Goal: Find specific page/section: Find specific page/section

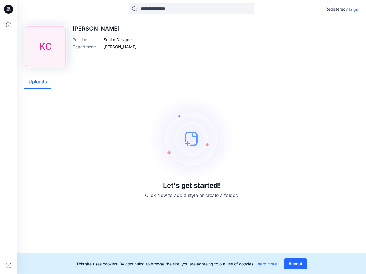
click at [183, 137] on img at bounding box center [192, 139] width 86 height 86
click at [9, 9] on icon at bounding box center [9, 9] width 2 height 0
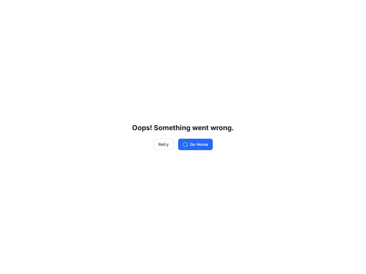
click at [9, 266] on div "Oops! Something went wrong. Retry Go Home" at bounding box center [183, 137] width 366 height 274
click at [192, 9] on div "Oops! Something went wrong. Retry Go Home" at bounding box center [183, 137] width 366 height 274
click at [354, 9] on div "Oops! Something went wrong. Retry Go Home" at bounding box center [183, 137] width 366 height 274
click at [118, 39] on div "Oops! Something went wrong. Retry Go Home" at bounding box center [183, 137] width 366 height 274
click at [117, 47] on div "Oops! Something went wrong. Retry Go Home" at bounding box center [183, 137] width 366 height 274
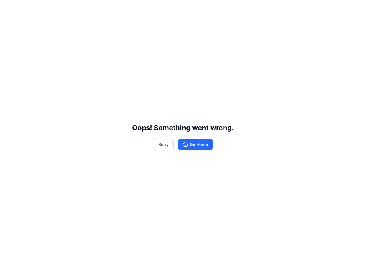
click at [38, 82] on div "Oops! Something went wrong. Retry Go Home" at bounding box center [183, 137] width 366 height 274
click at [295, 264] on div "Oops! Something went wrong. Retry Go Home" at bounding box center [183, 137] width 366 height 274
